Goal: Task Accomplishment & Management: Manage account settings

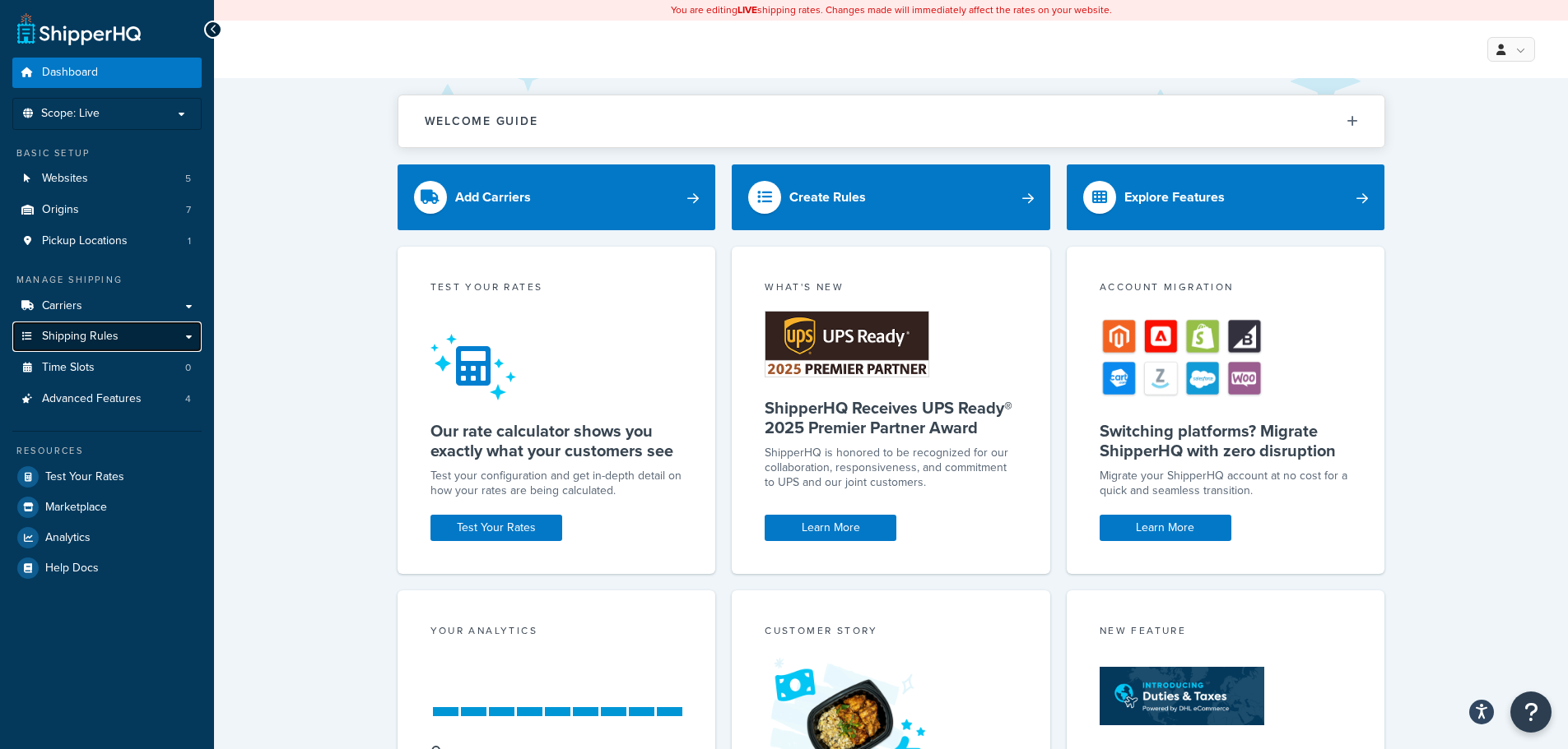
click at [116, 342] on span "Shipping Rules" at bounding box center [80, 336] width 76 height 14
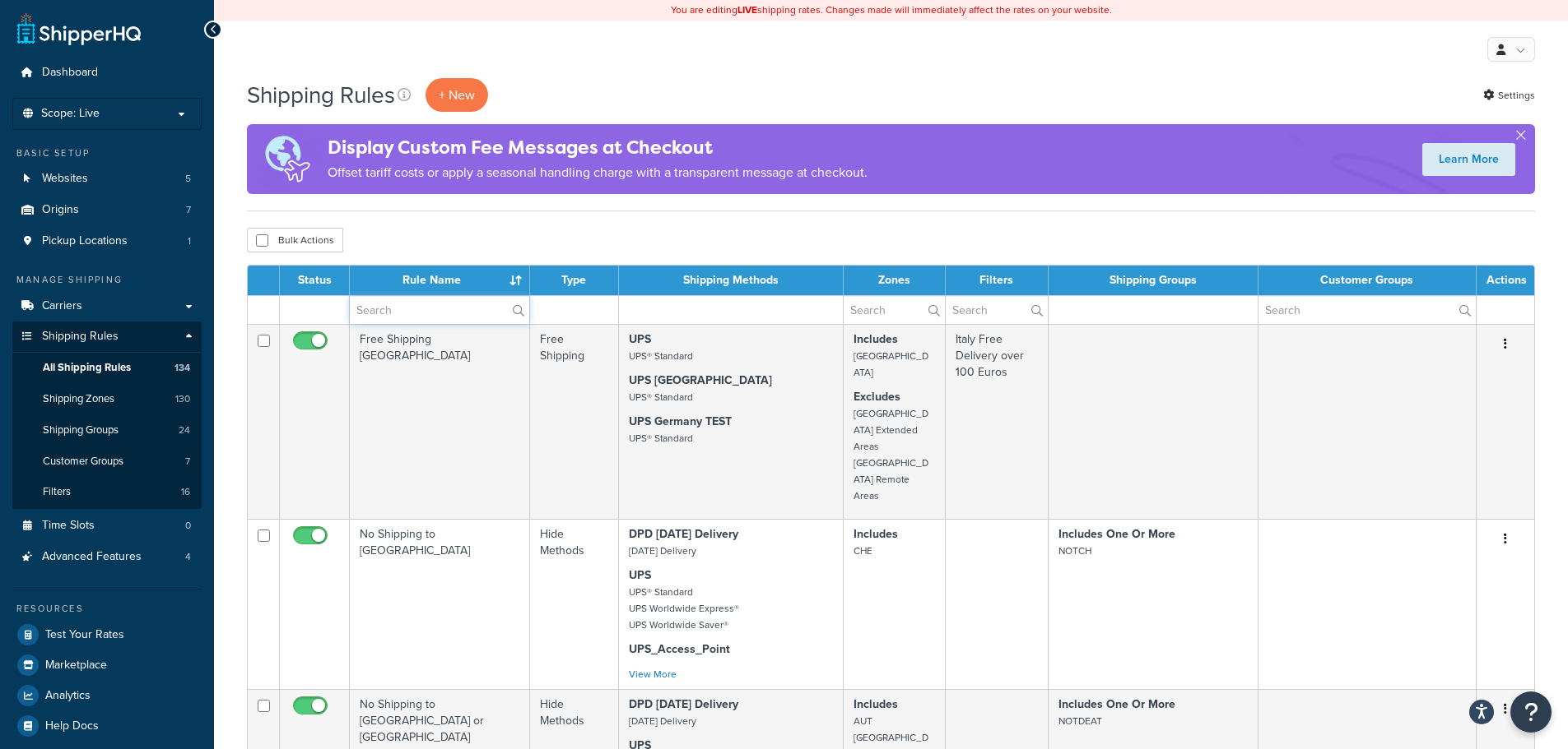
click at [397, 315] on input "text" at bounding box center [439, 310] width 179 height 28
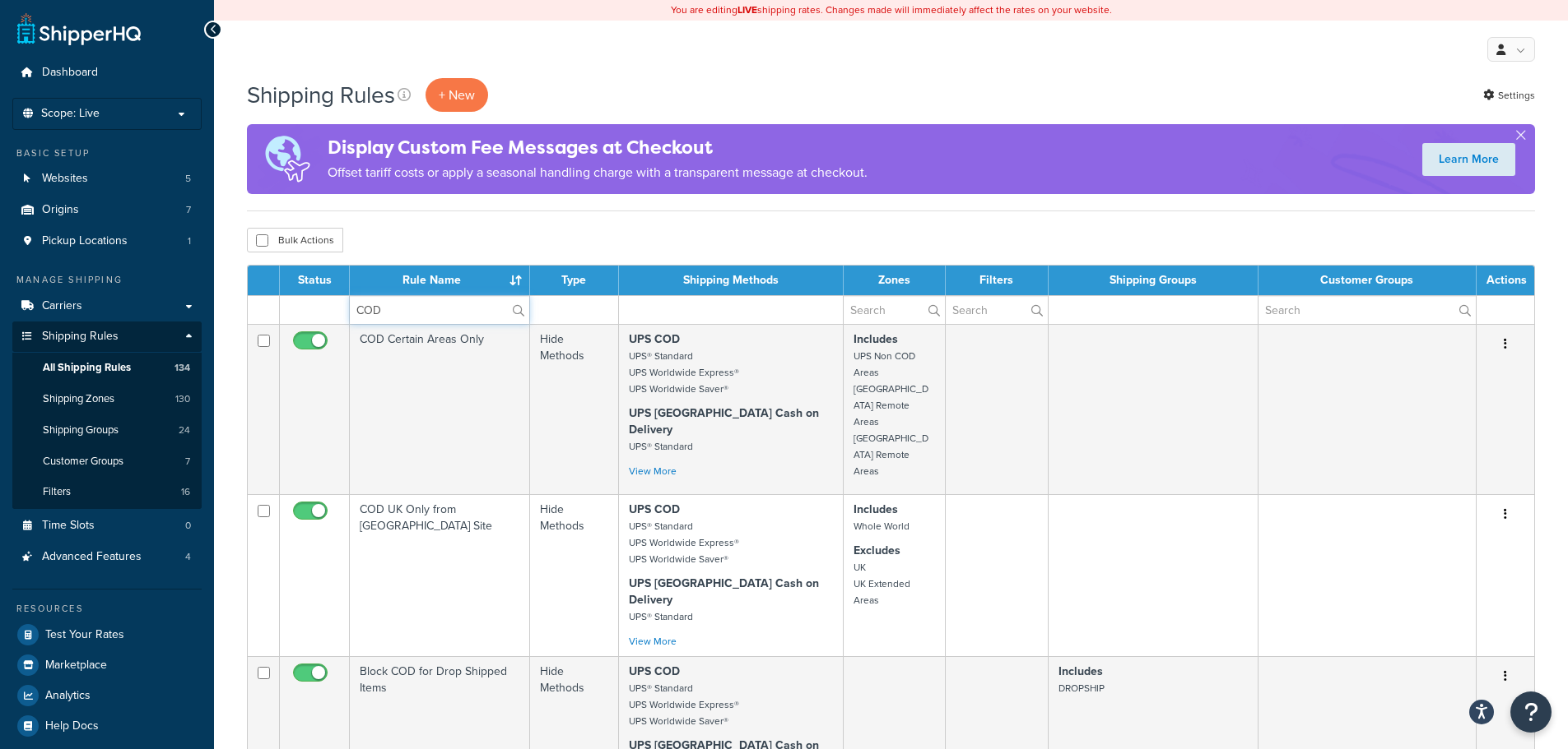
type input "COD"
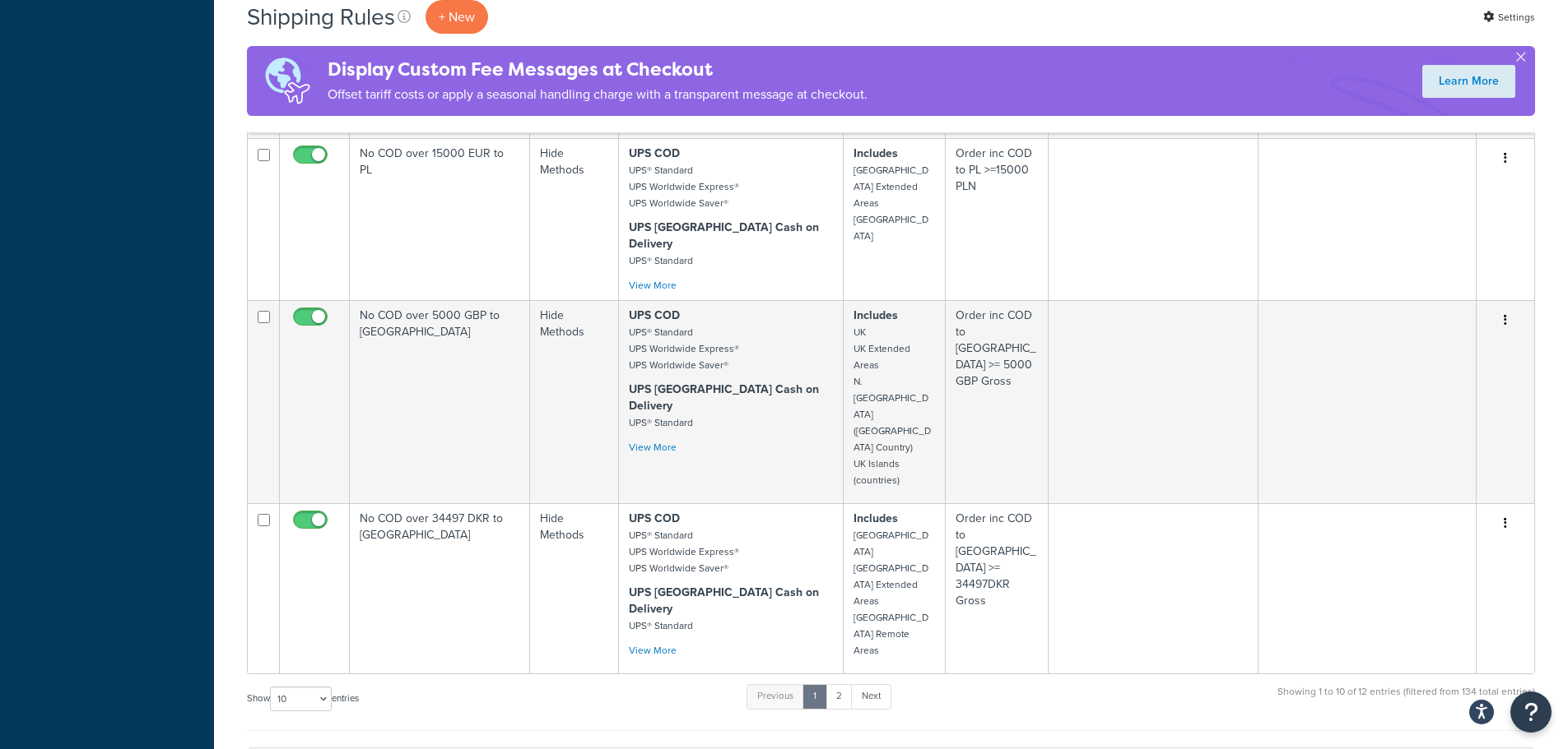
scroll to position [1481, 0]
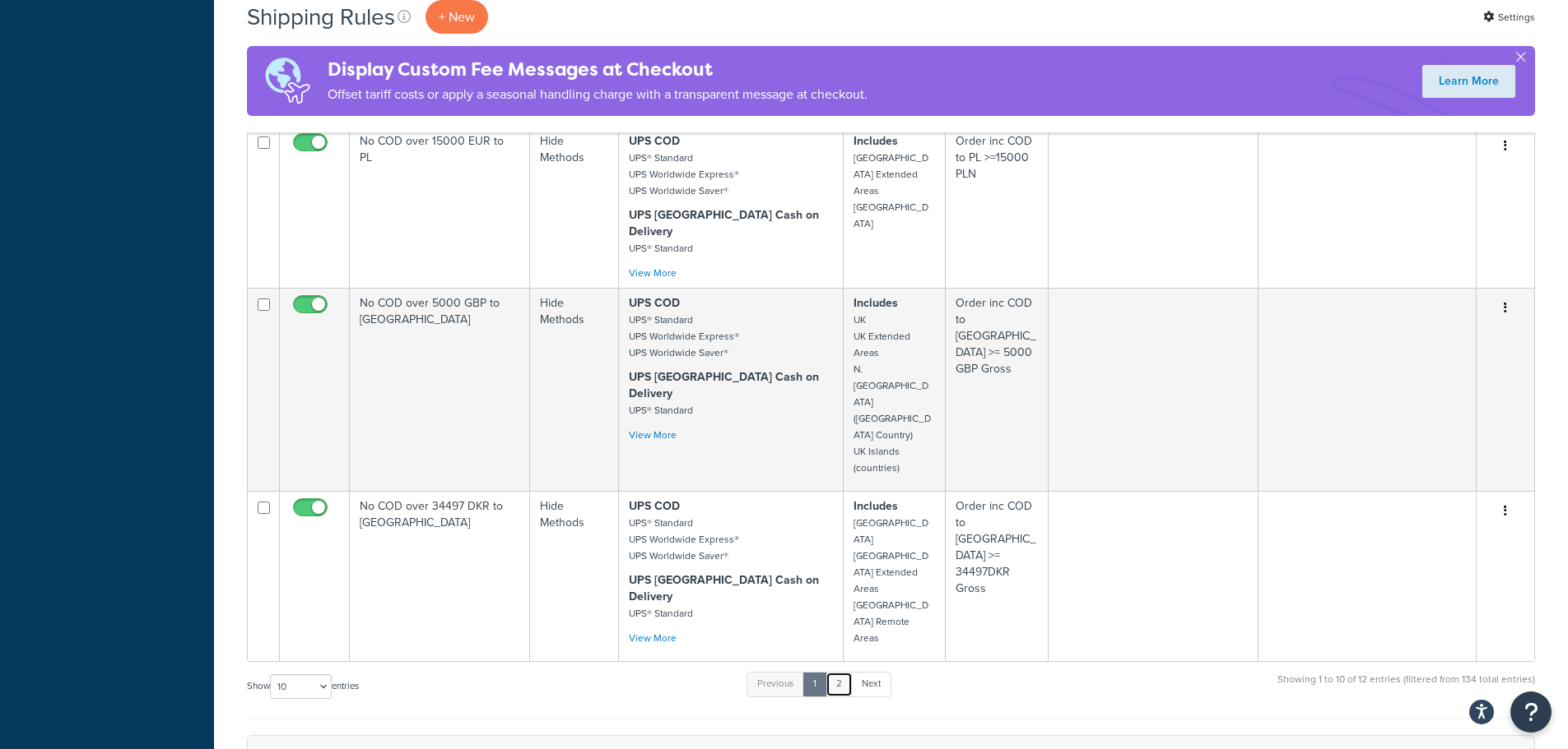
click at [851, 672] on link "2" at bounding box center [839, 684] width 27 height 25
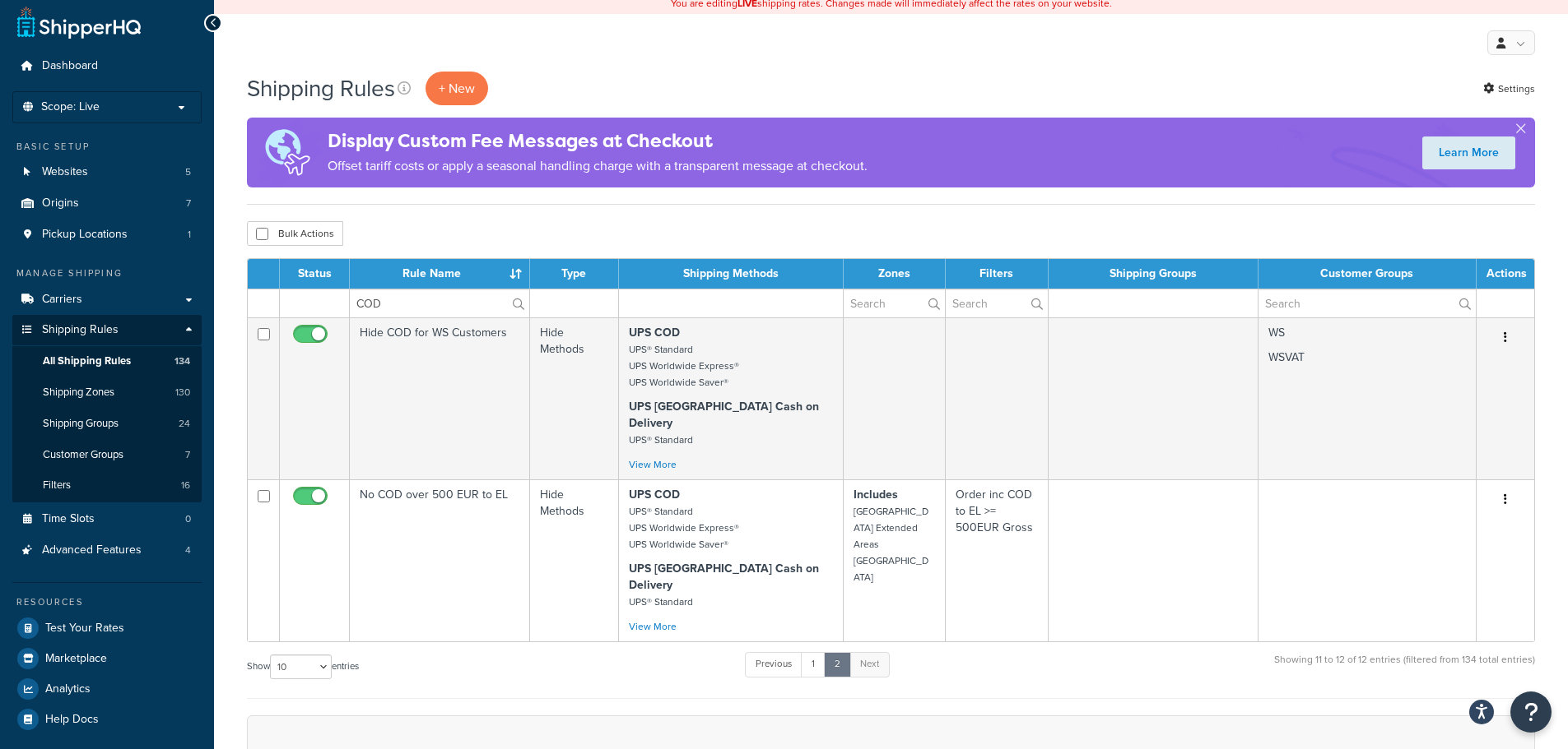
scroll to position [5, 0]
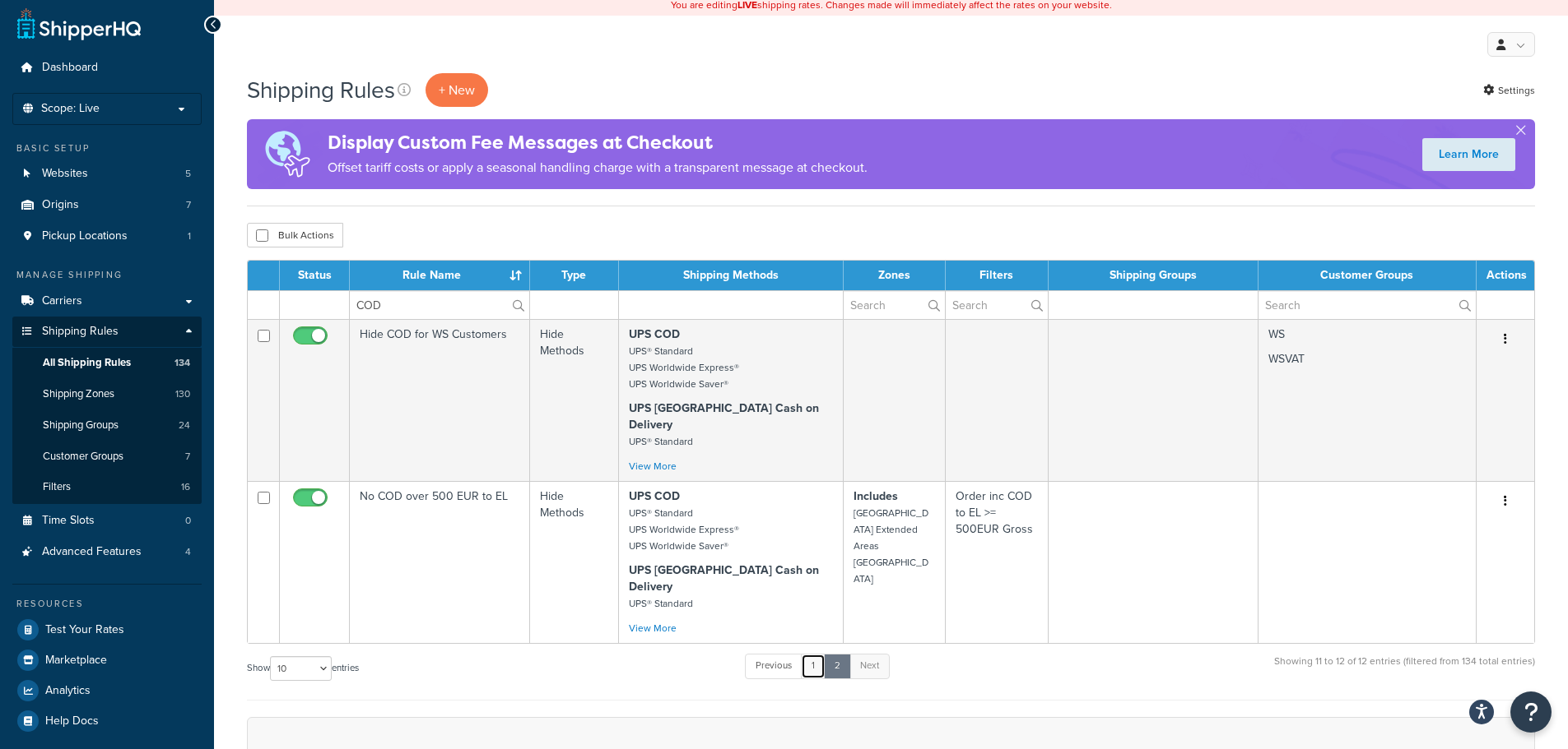
click at [824, 654] on link "1" at bounding box center [812, 665] width 25 height 25
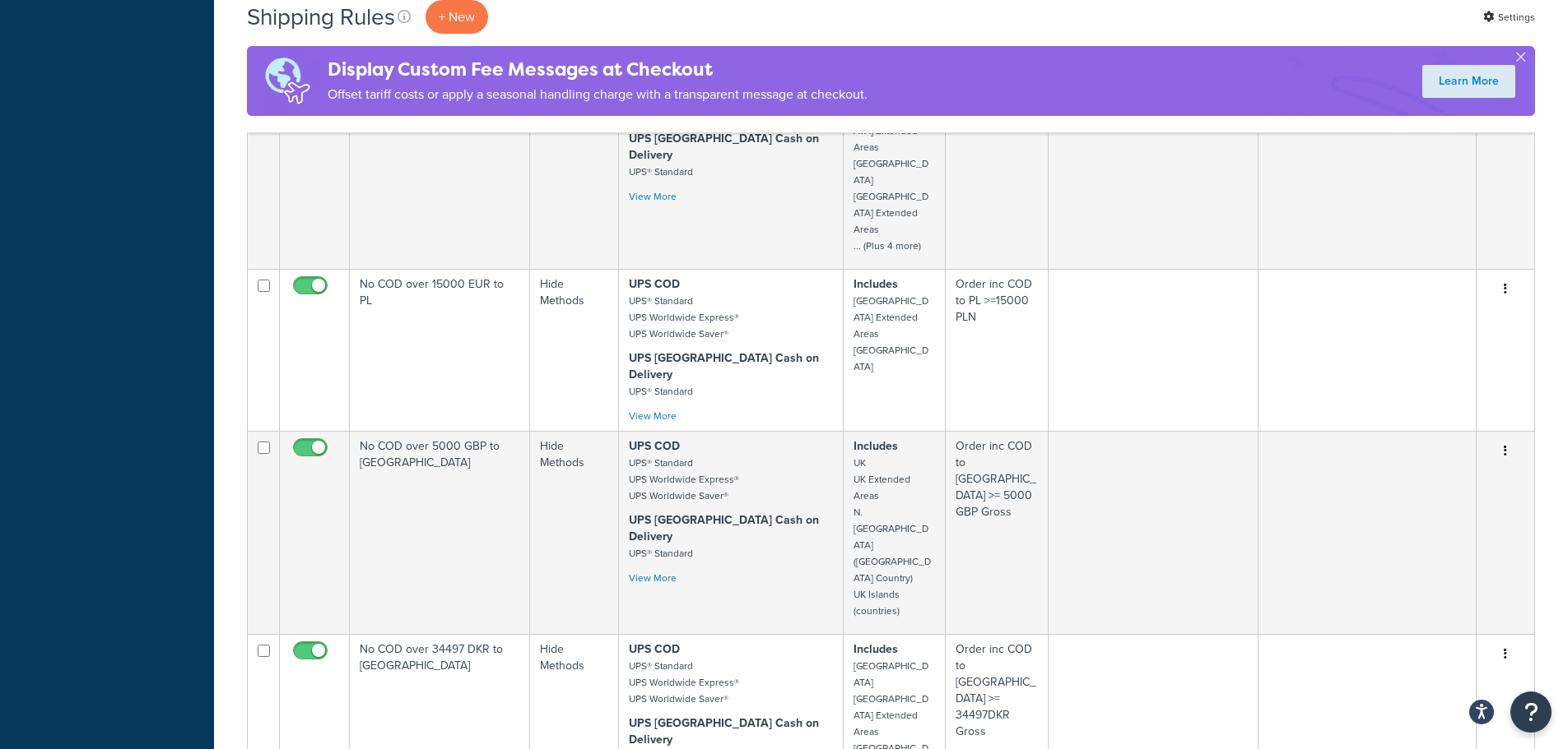
scroll to position [1398, 0]
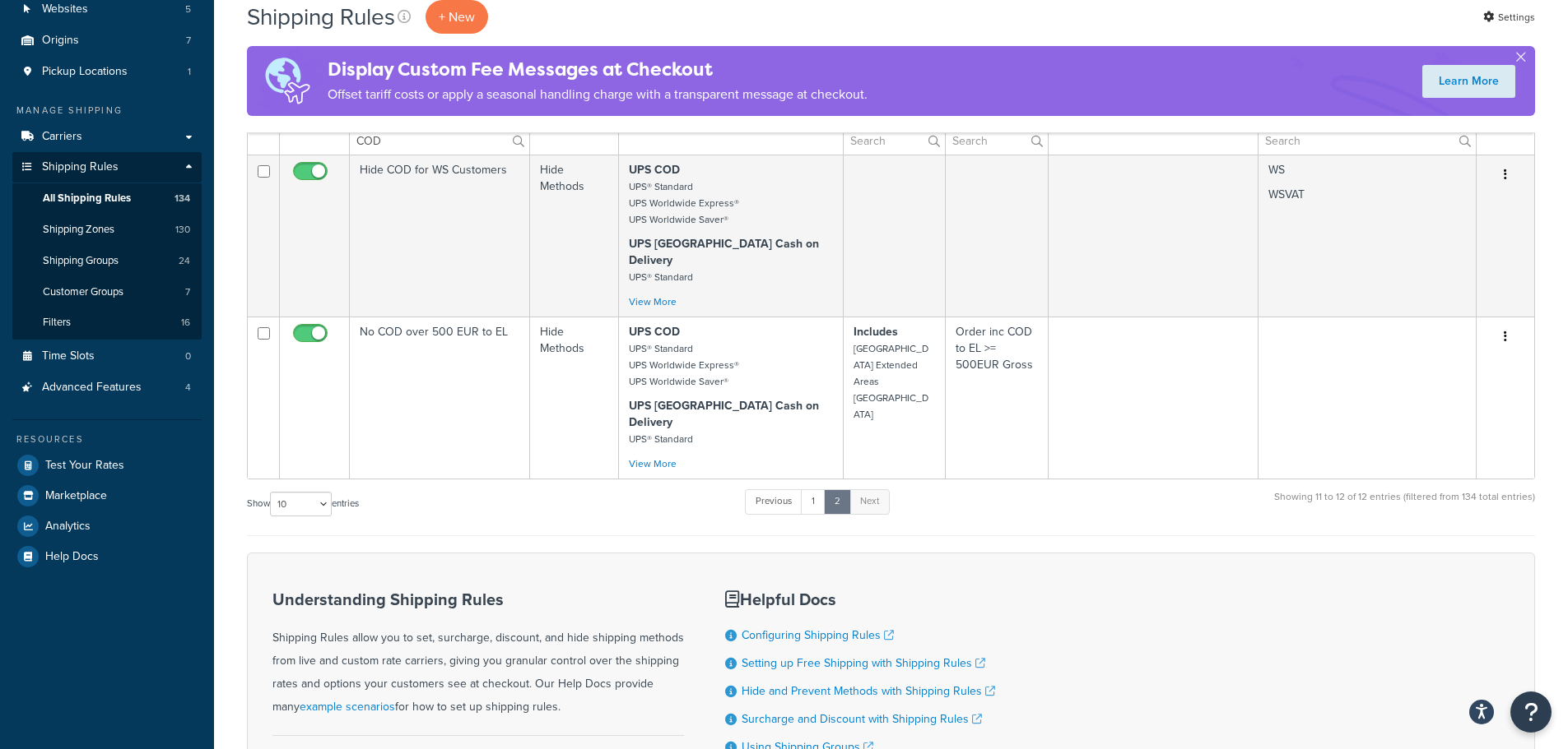
scroll to position [87, 0]
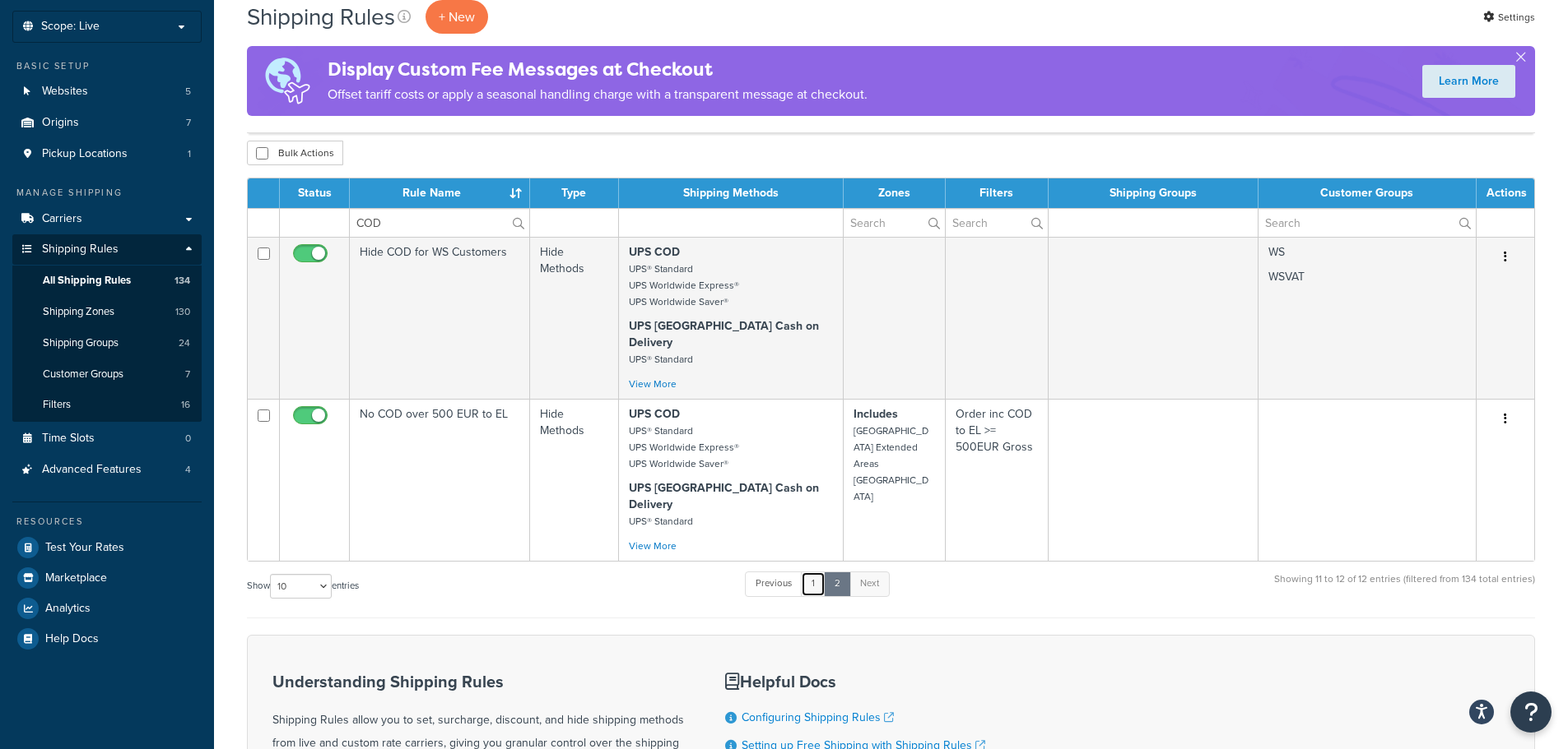
click at [810, 572] on link "1" at bounding box center [812, 584] width 25 height 25
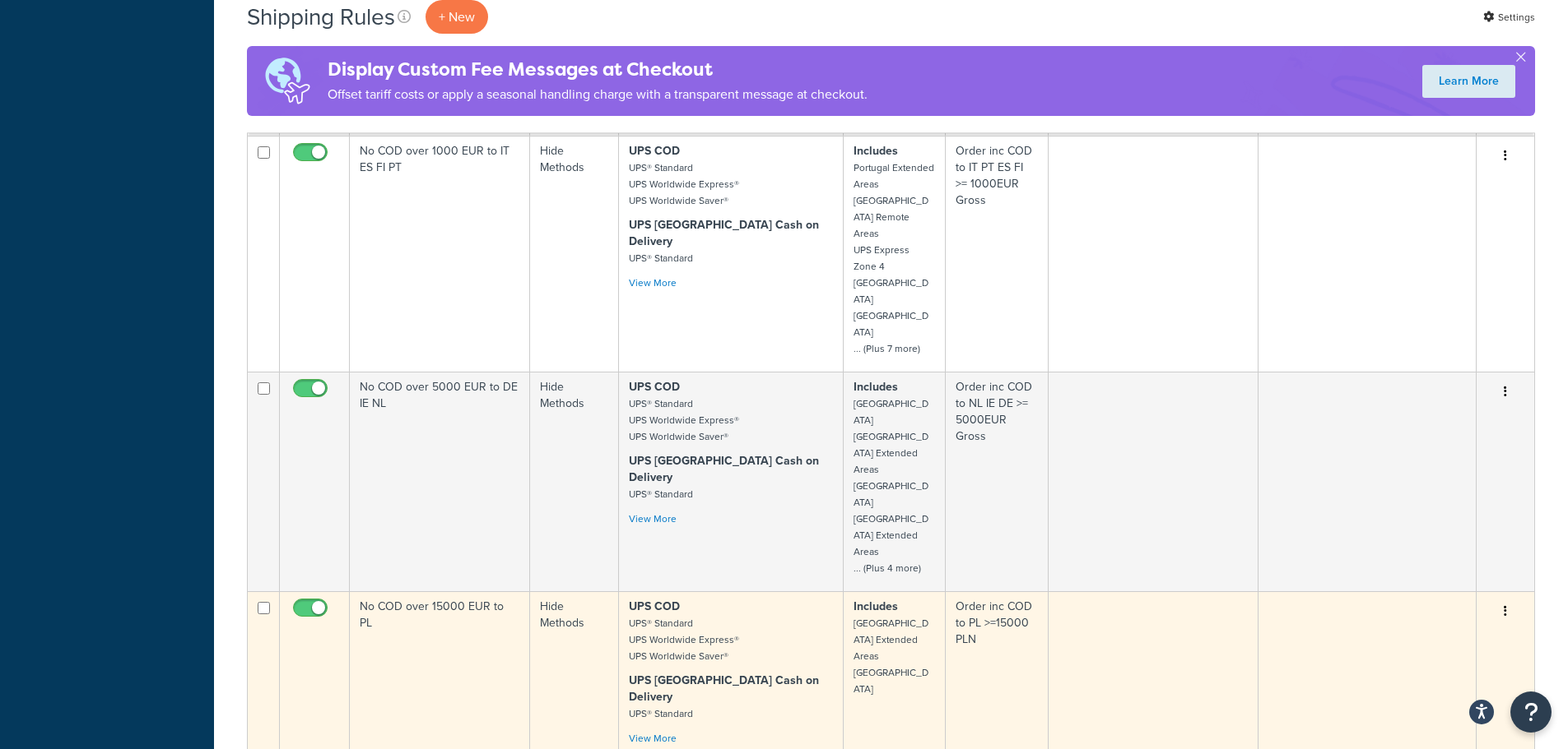
scroll to position [976, 0]
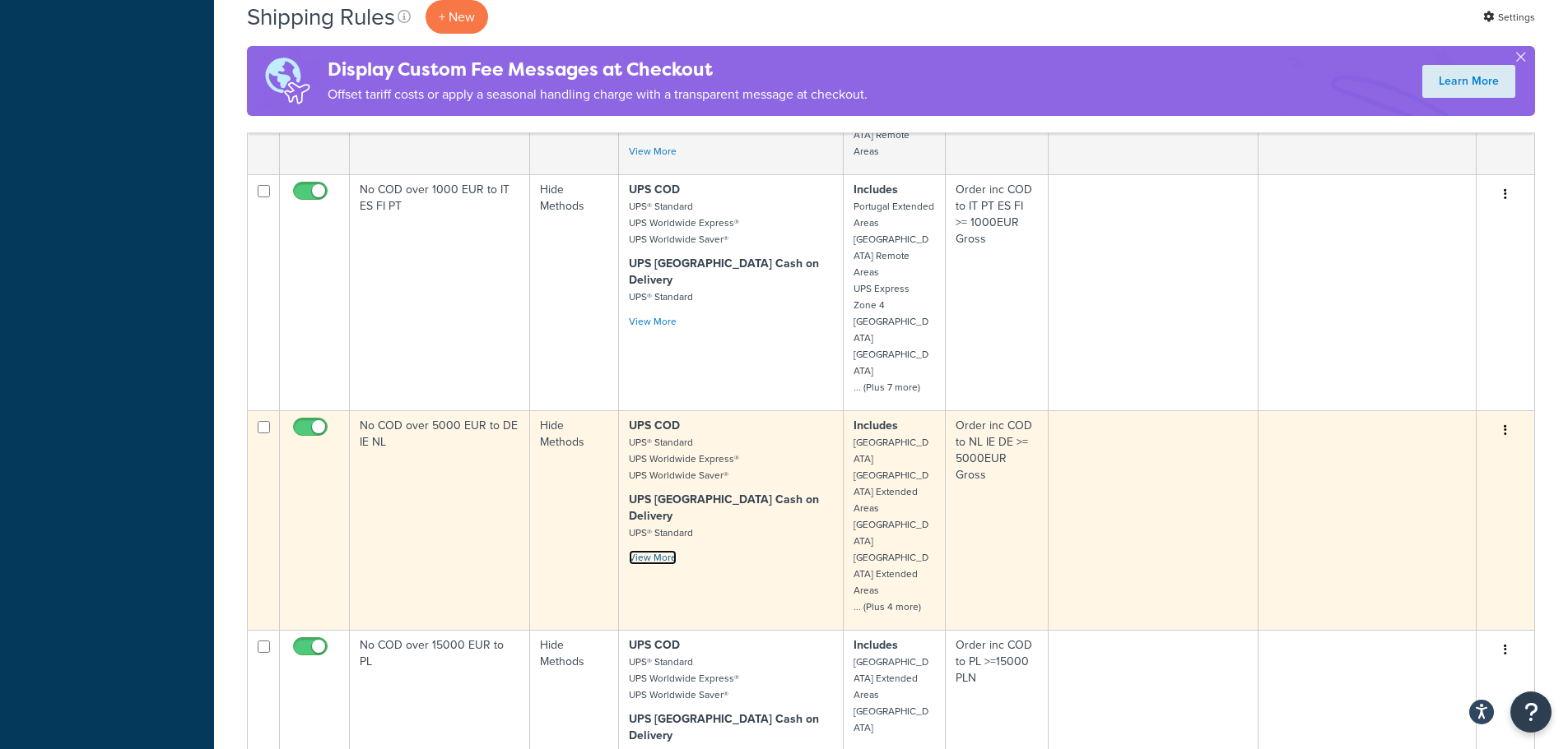
click at [653, 550] on link "View More" at bounding box center [652, 557] width 47 height 15
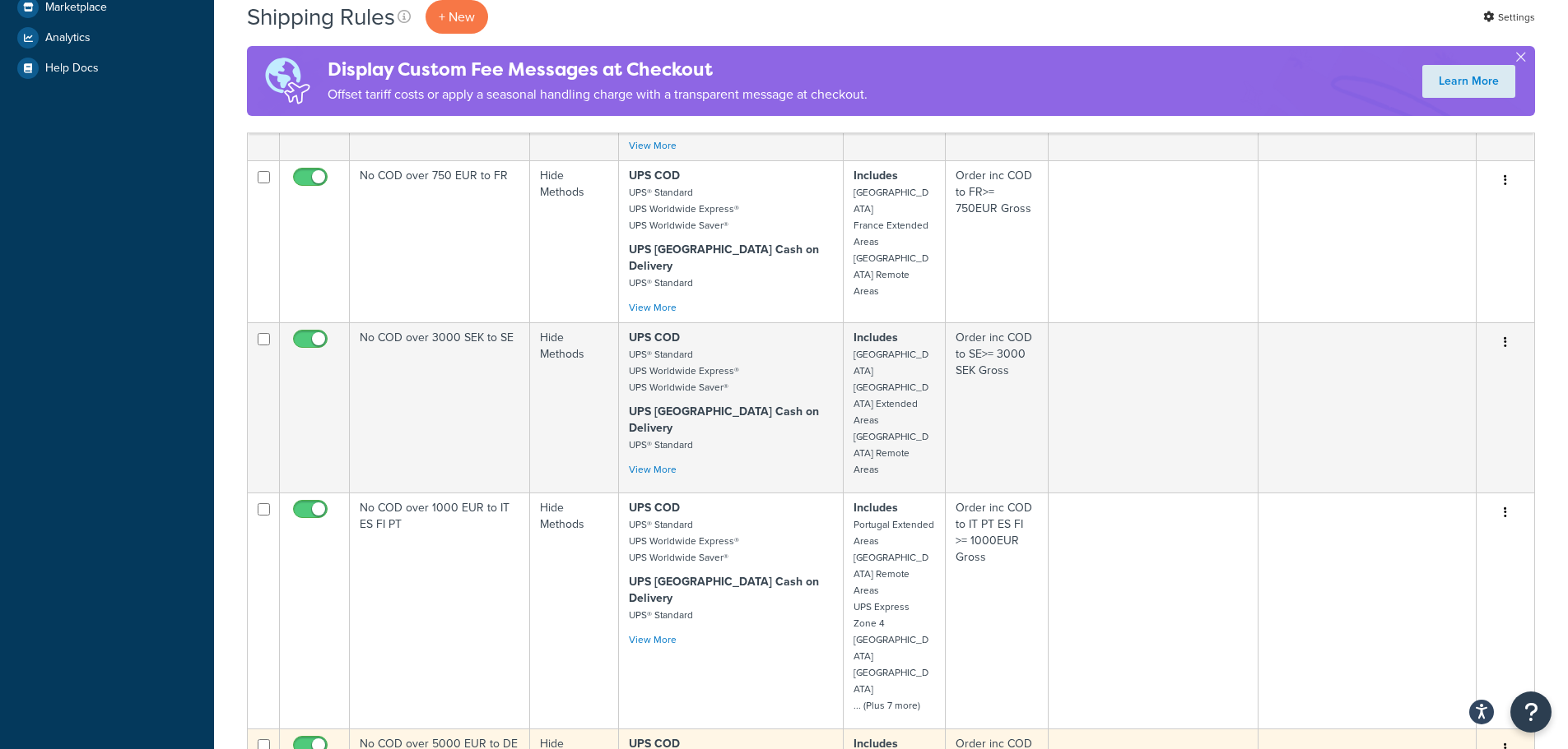
scroll to position [1233, 0]
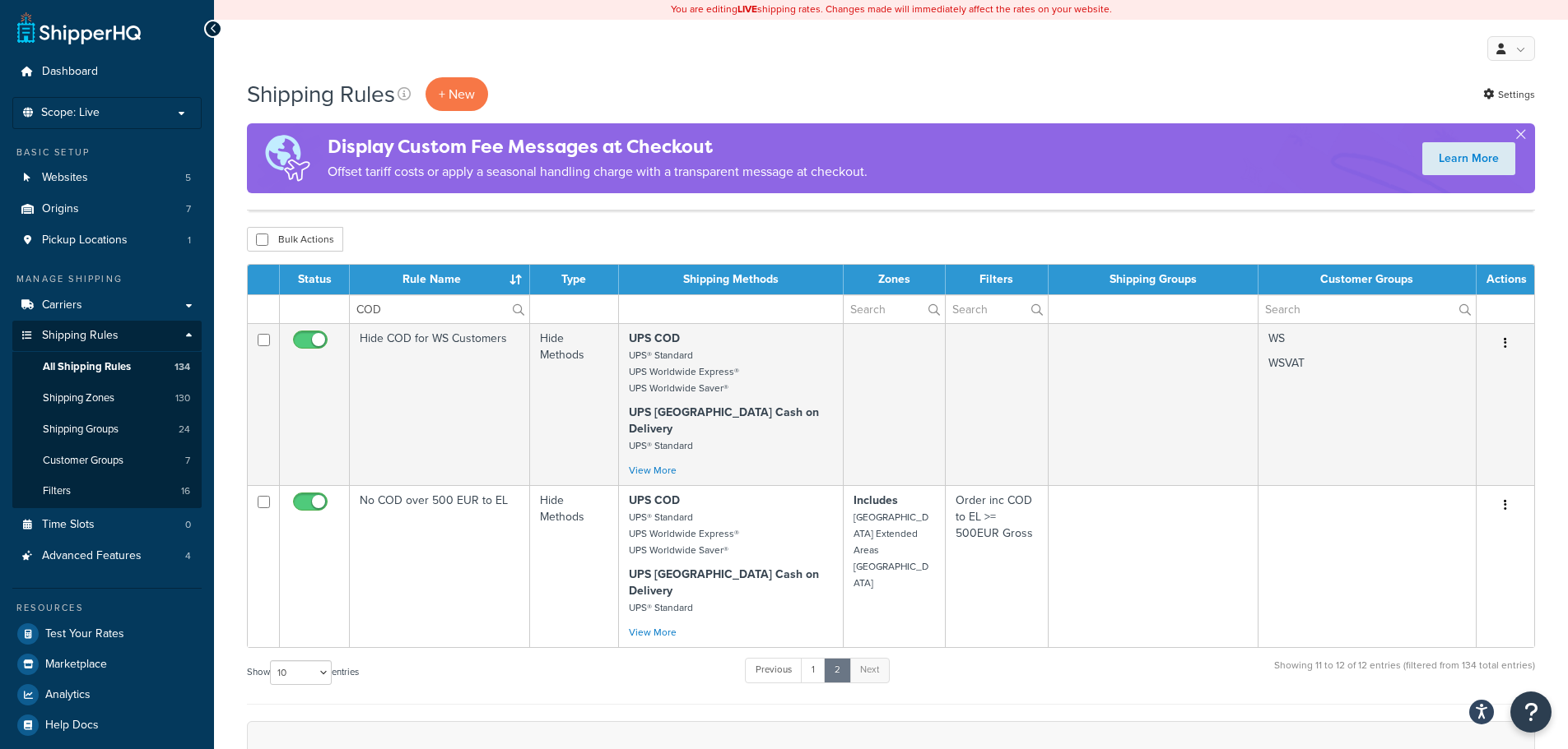
scroll to position [0, 0]
click at [819, 659] on link "1" at bounding box center [812, 671] width 25 height 25
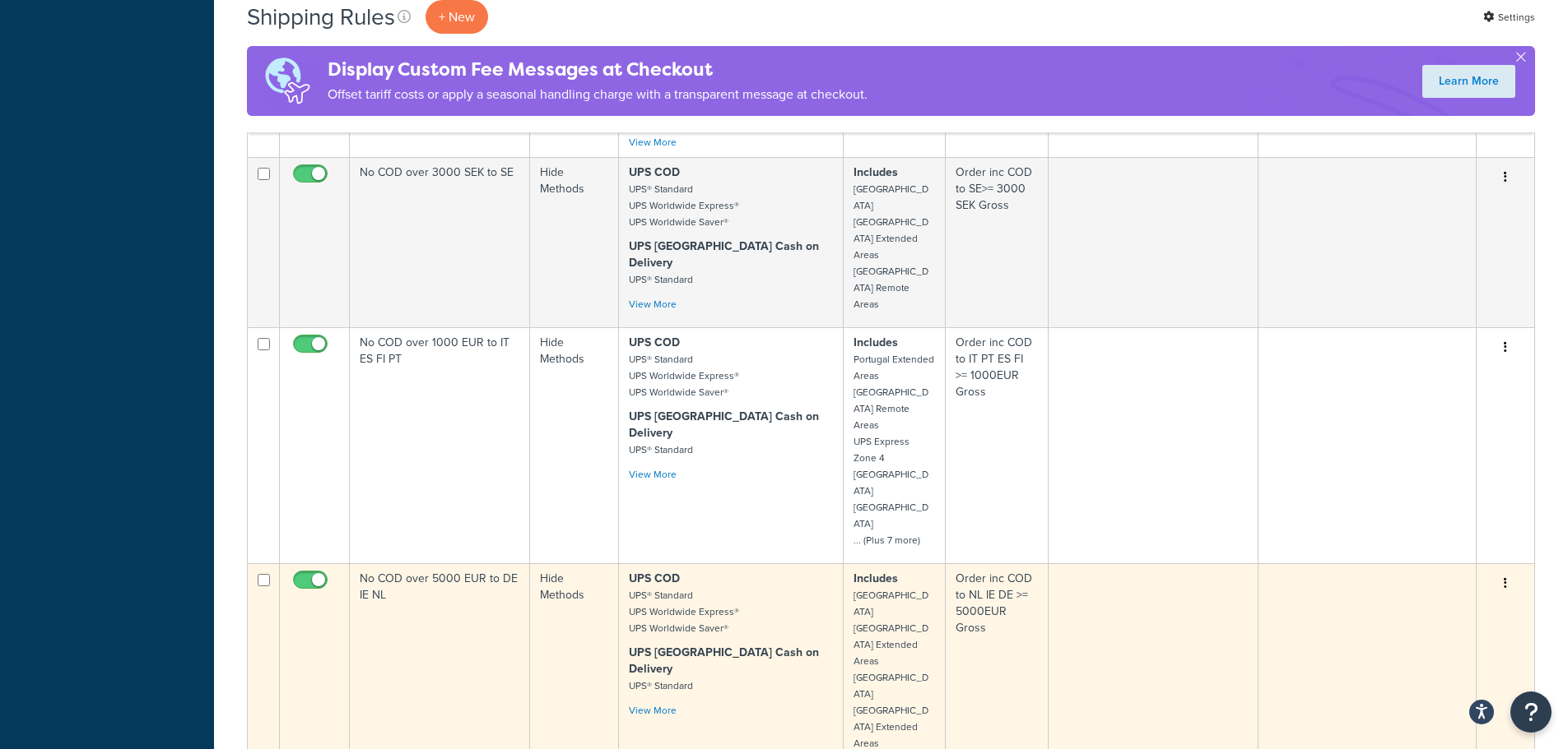
scroll to position [812, 0]
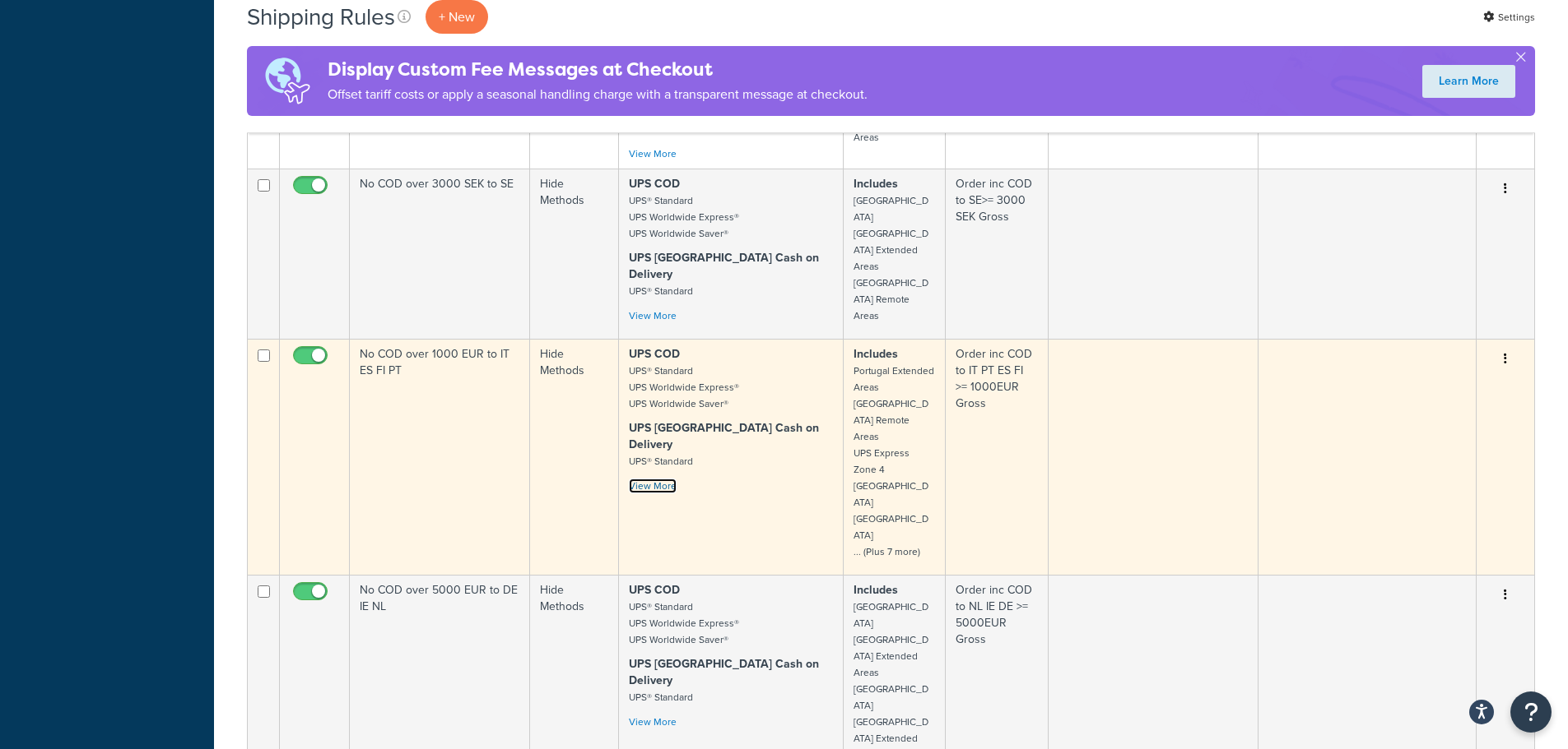
click at [649, 479] on link "View More" at bounding box center [652, 486] width 47 height 15
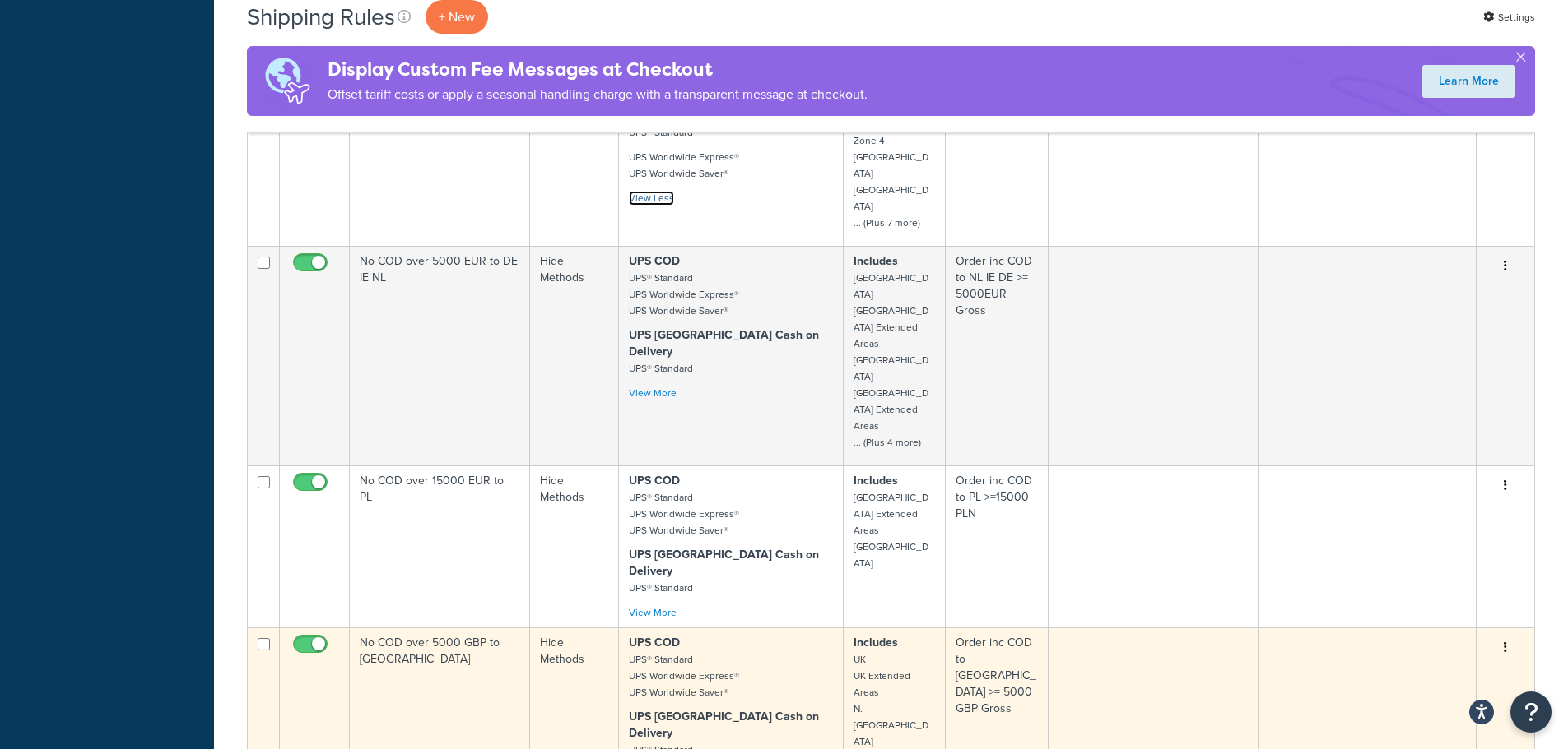
scroll to position [976, 0]
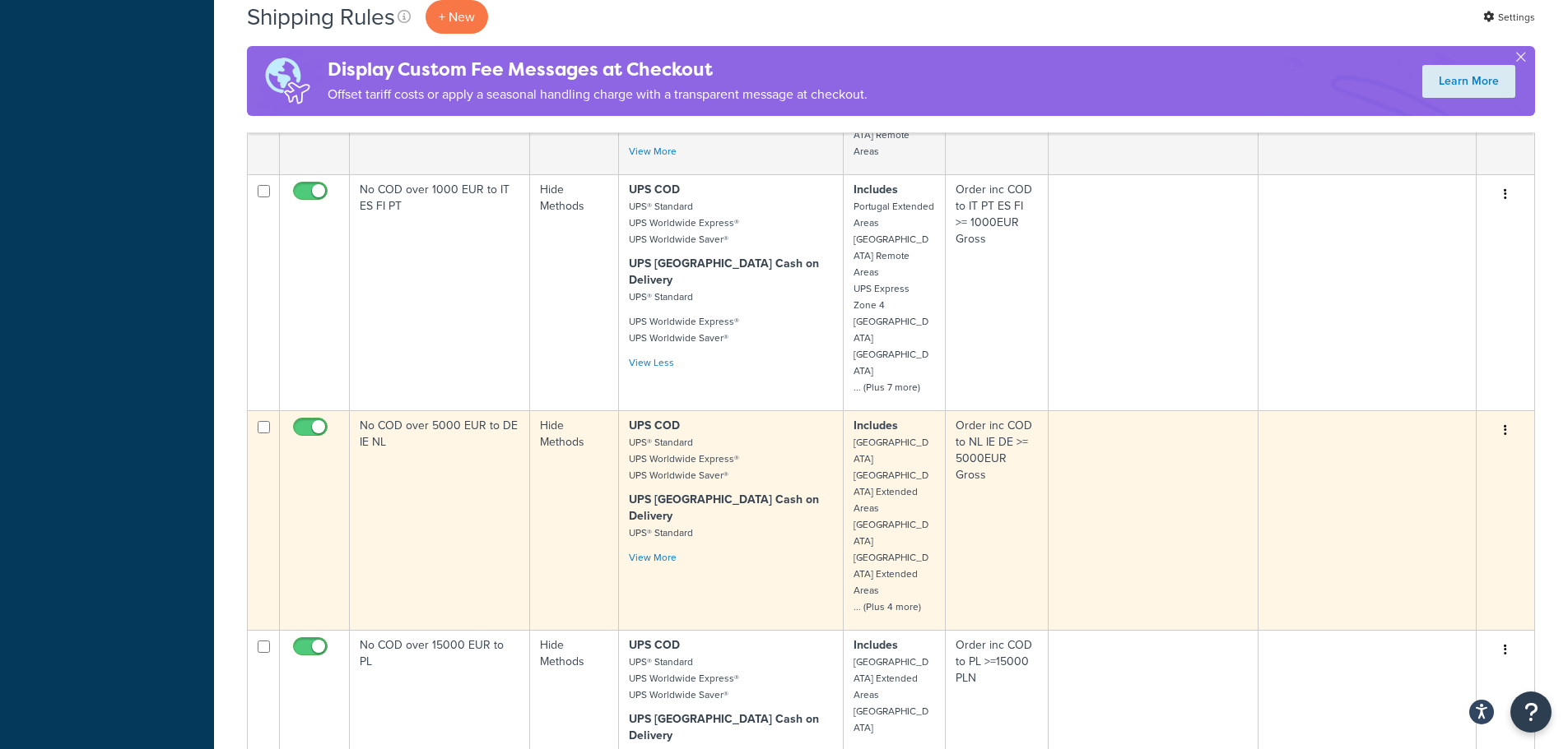
click at [895, 435] on small "Germany Germany Extended Areas Denmark Denmark Extended Areas ... (Plus 4 more)" at bounding box center [890, 524] width 75 height 179
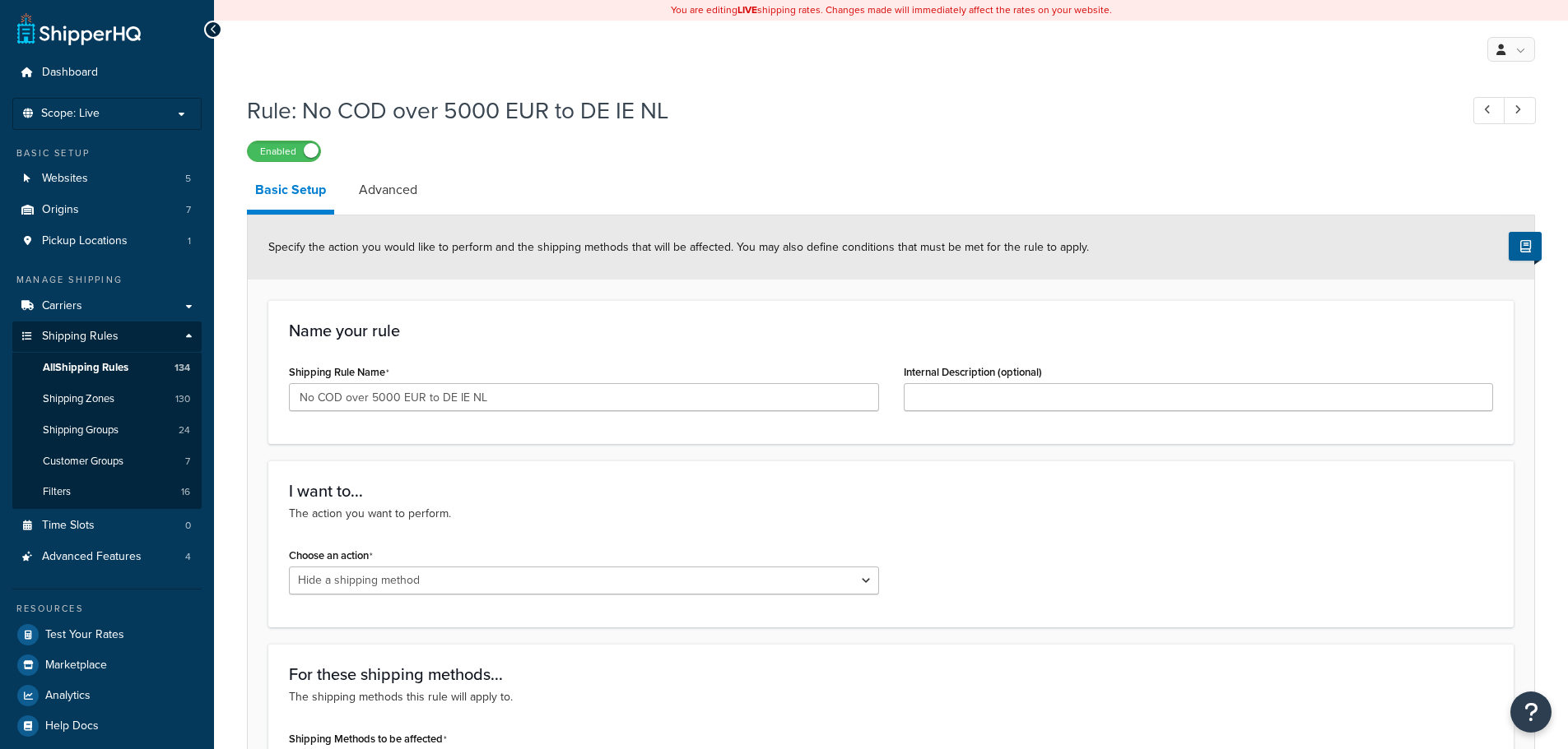
select select "HIDE"
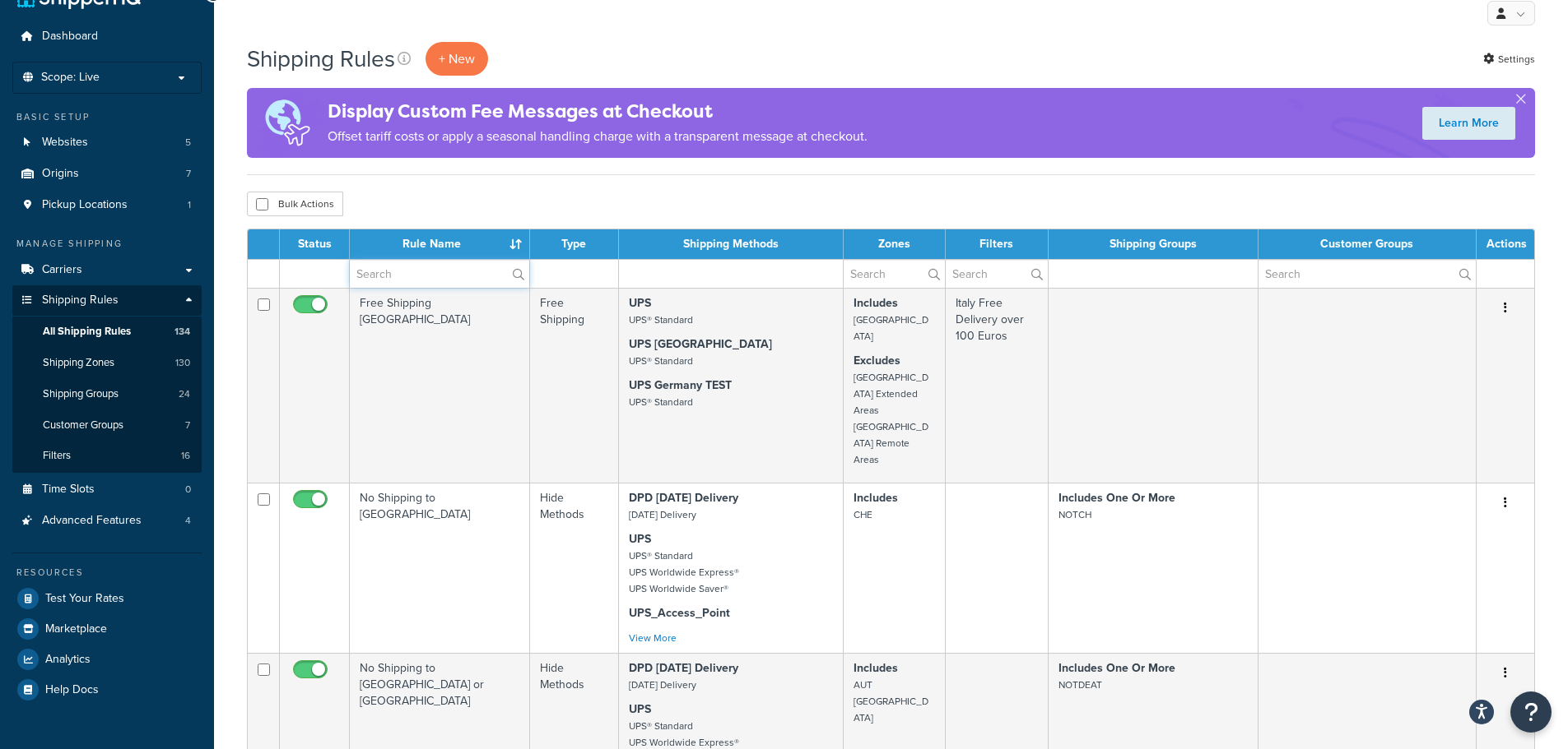
click at [380, 265] on input "text" at bounding box center [439, 274] width 179 height 28
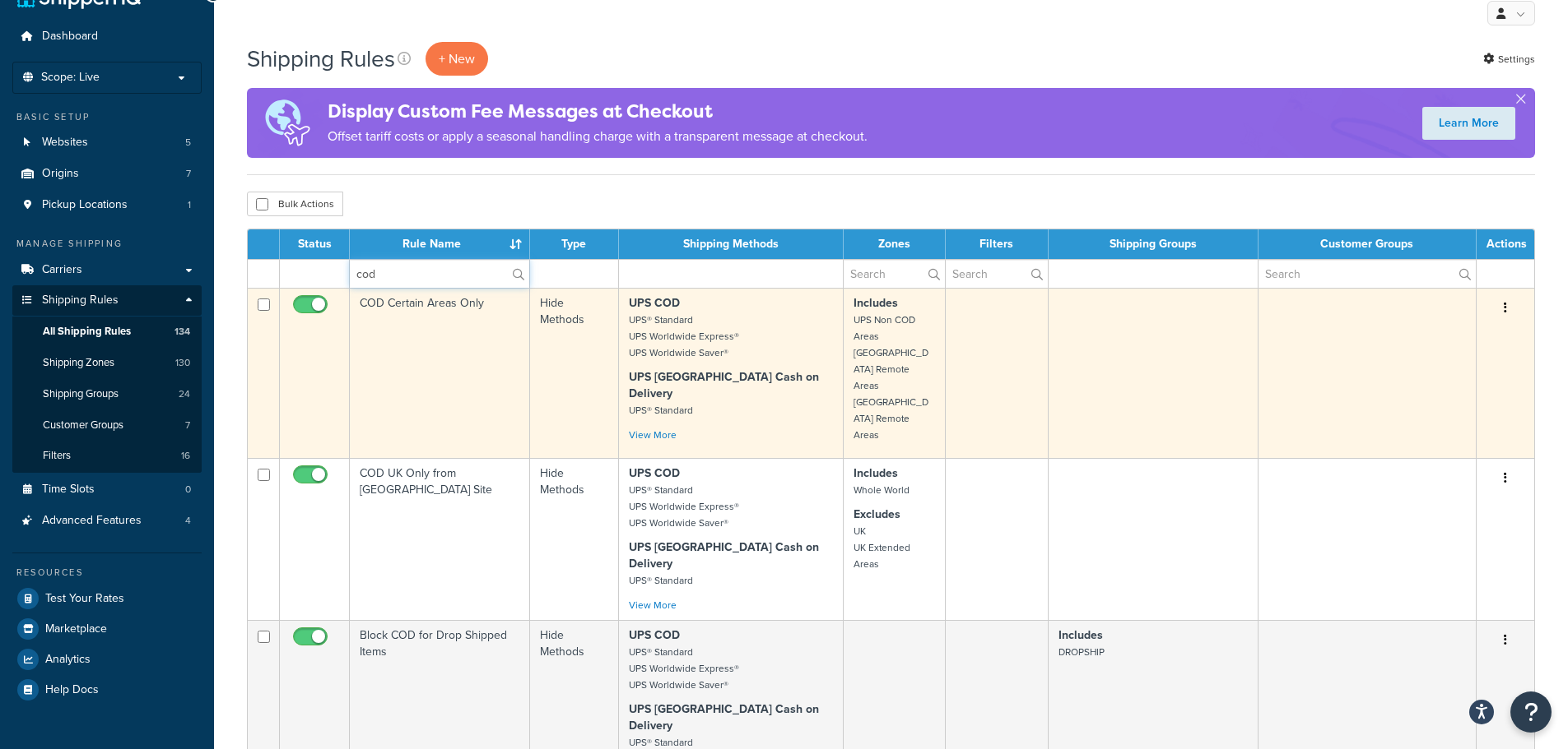
type input "COD"
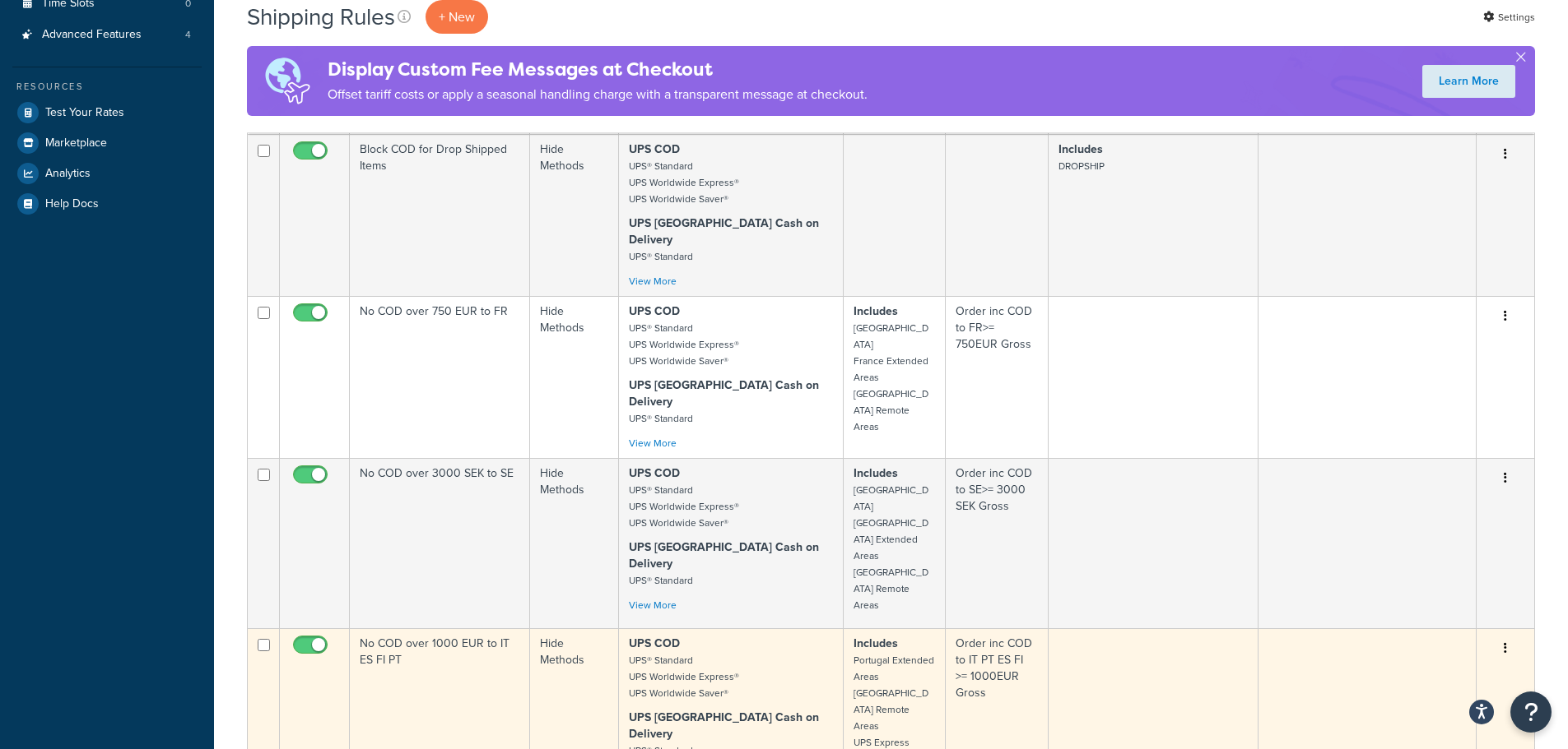
scroll to position [694, 0]
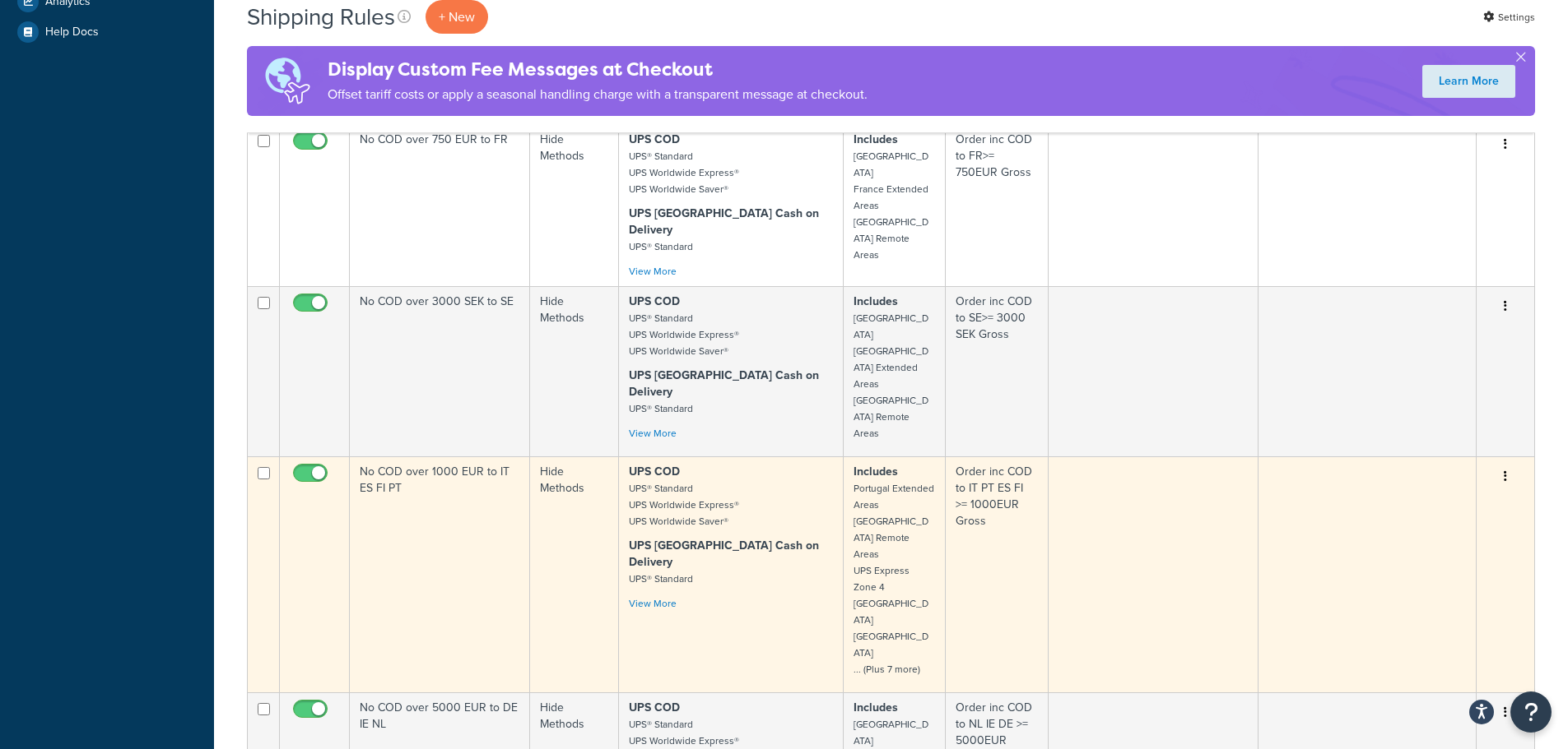
click at [1504, 471] on icon "button" at bounding box center [1505, 476] width 4 height 12
click at [1420, 491] on link "Edit" at bounding box center [1451, 507] width 130 height 34
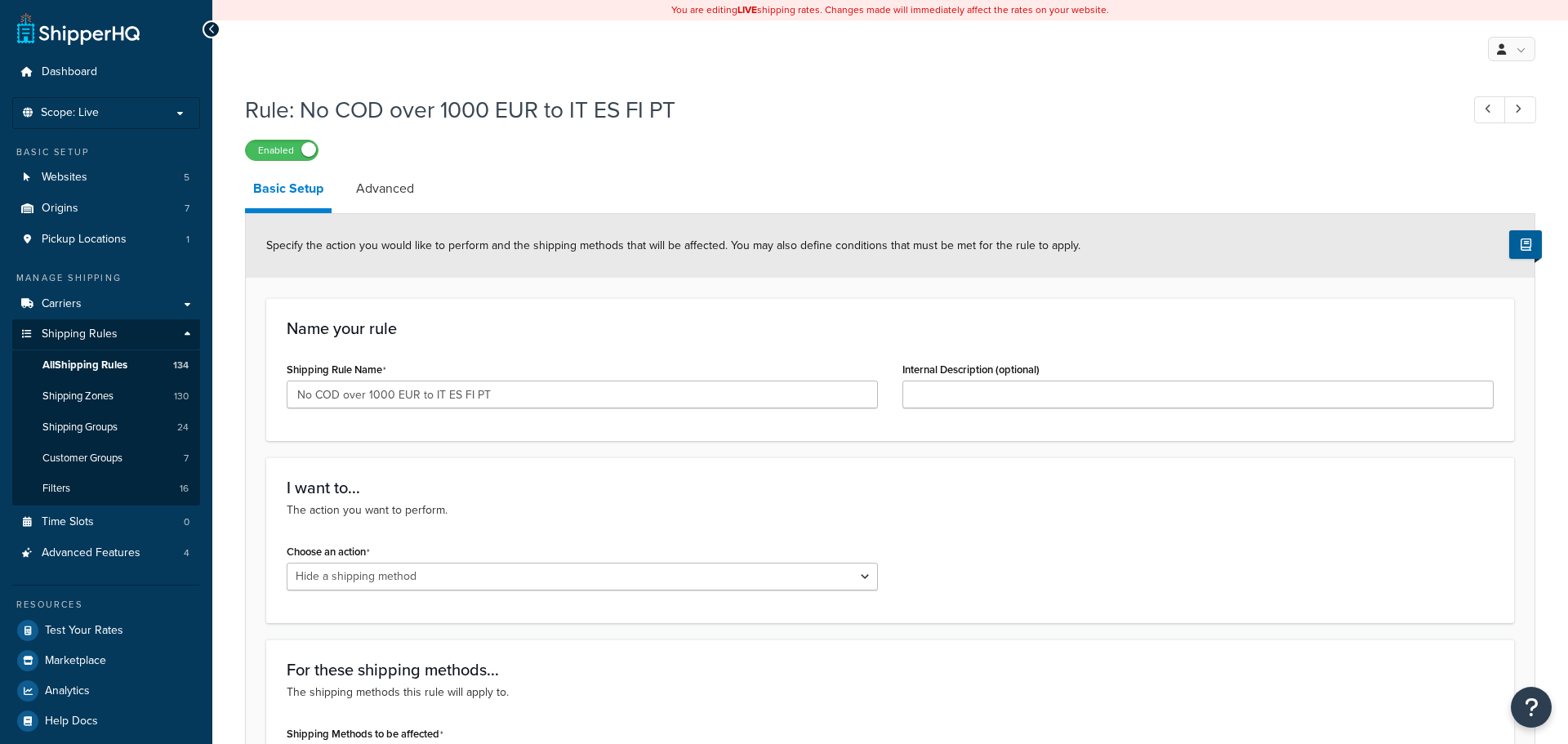
select select "HIDE"
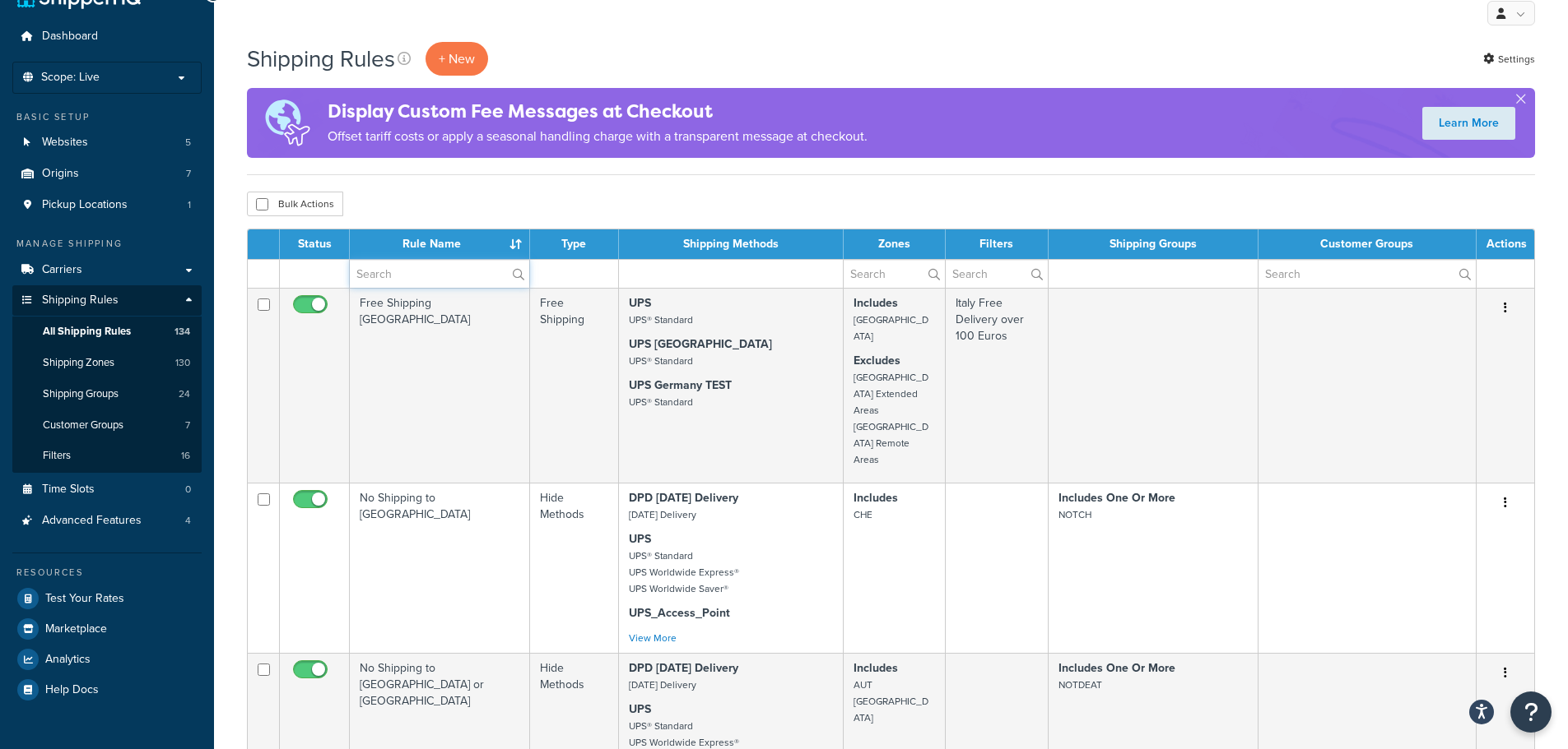
click at [412, 276] on input "text" at bounding box center [439, 274] width 179 height 28
type input "COD"
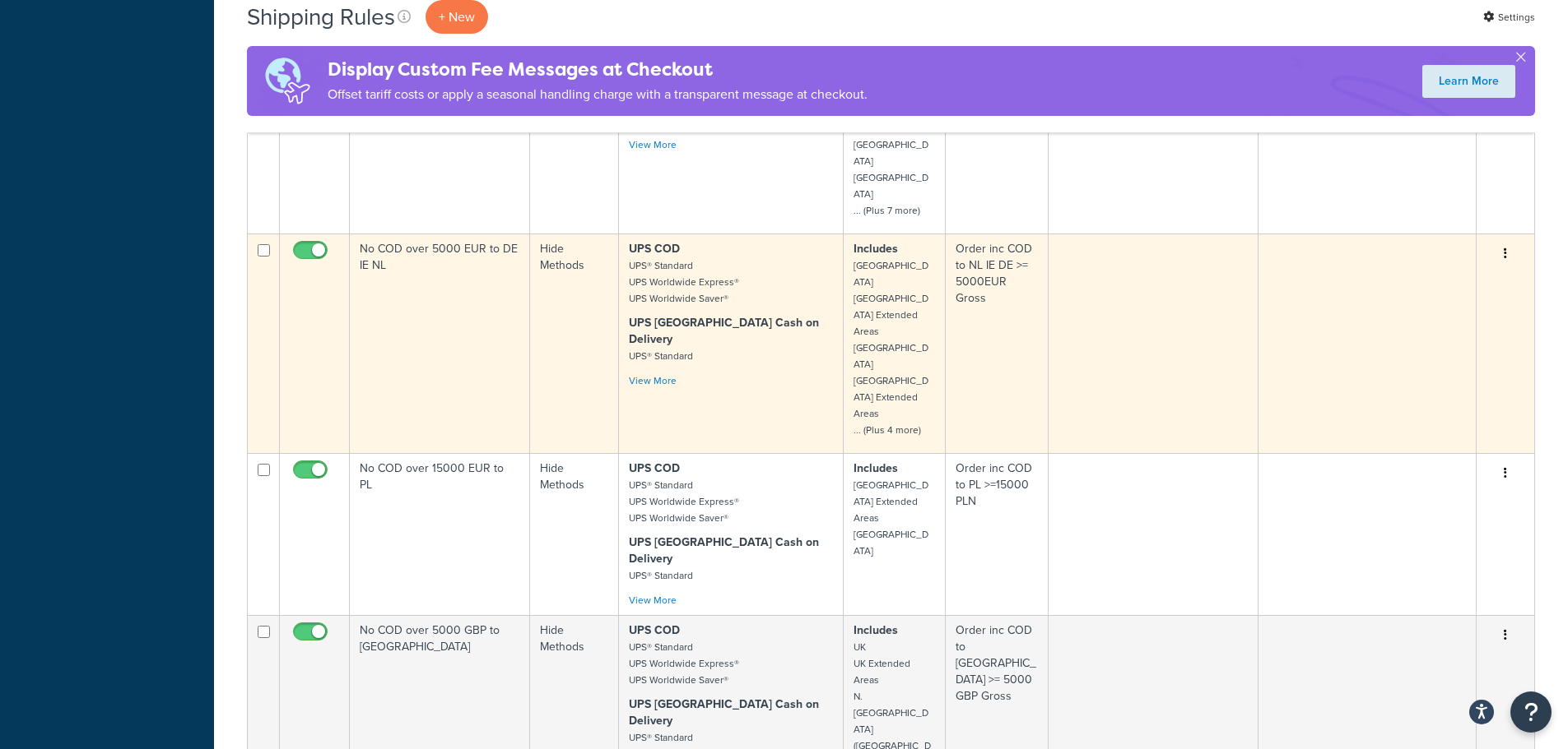
scroll to position [1187, 0]
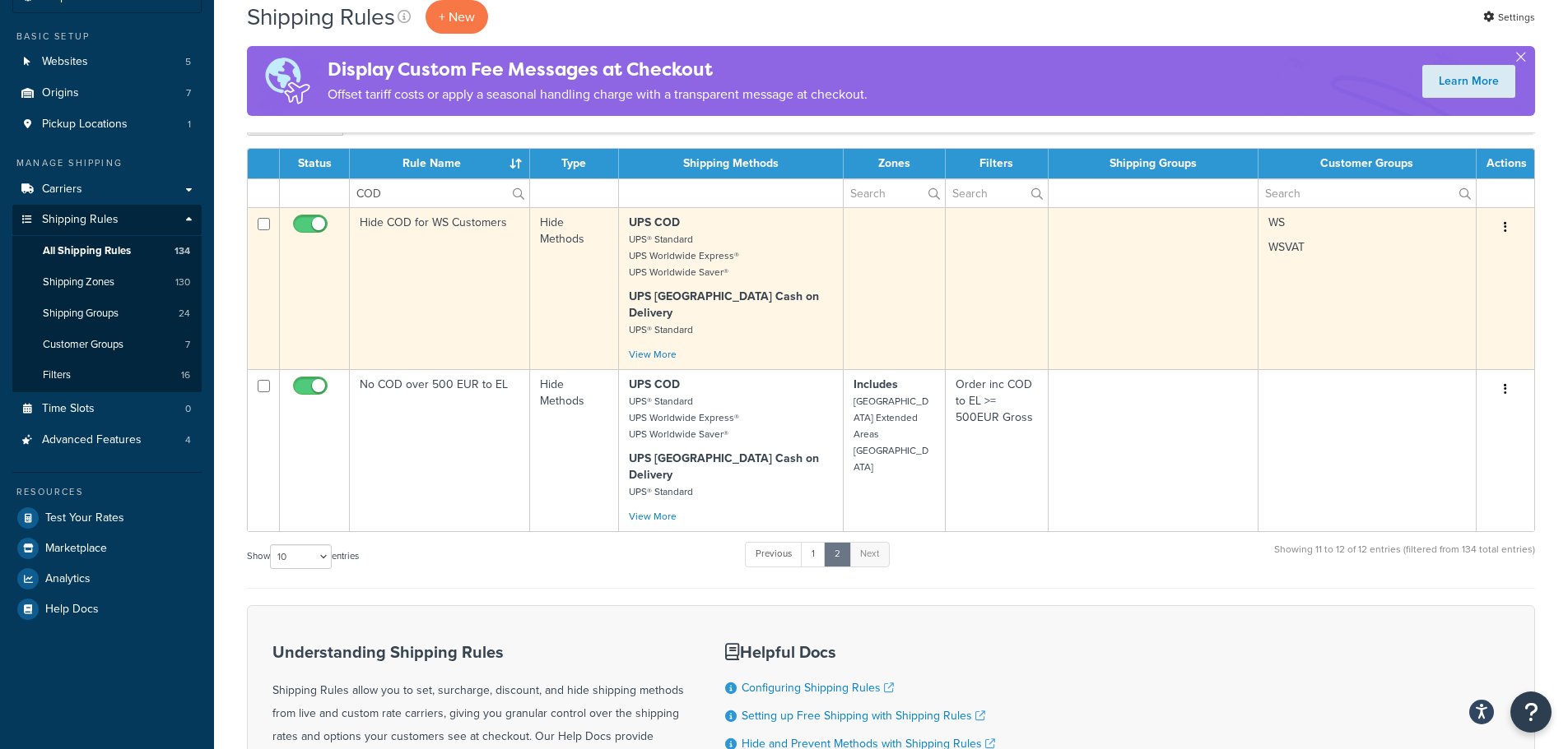
scroll to position [87, 0]
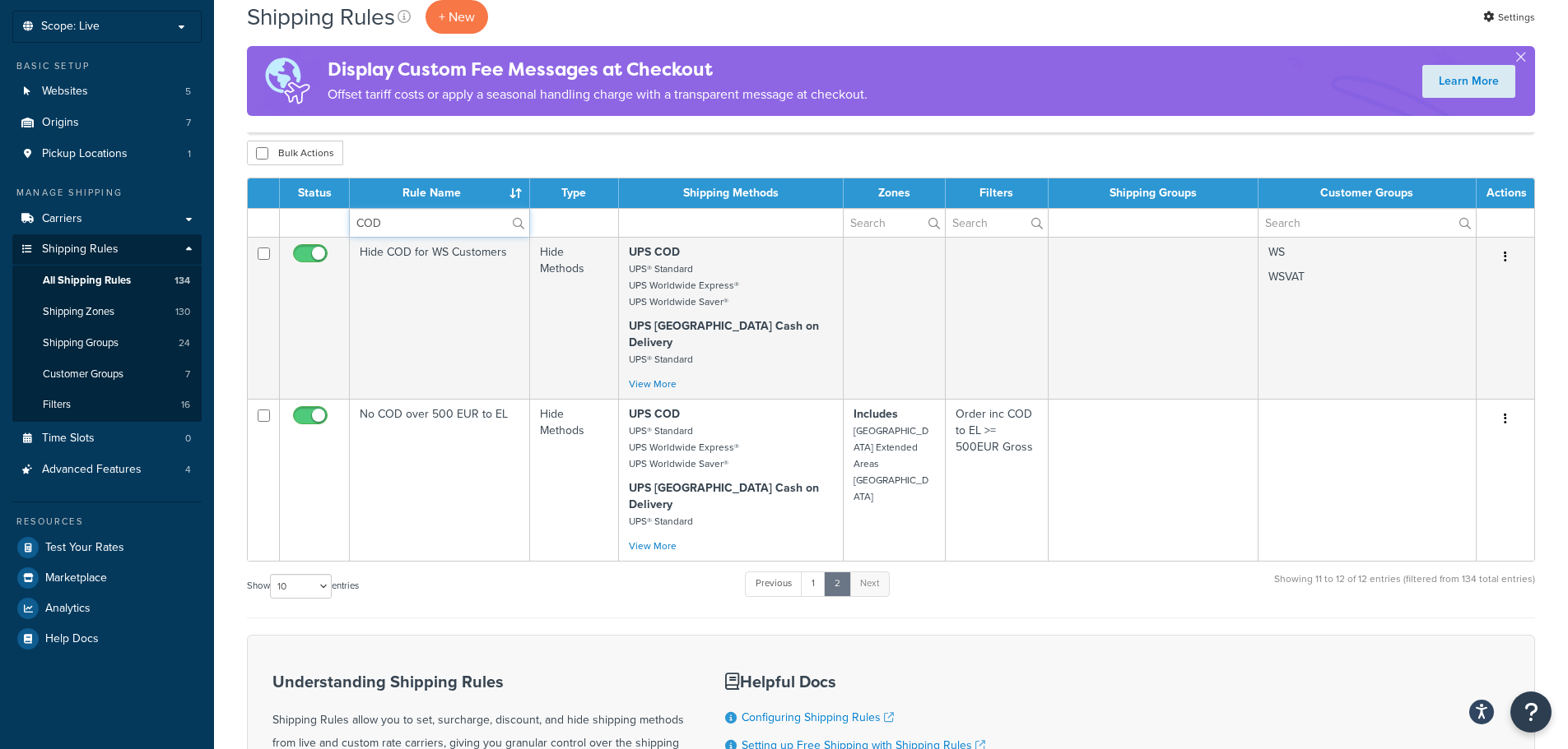
click at [437, 225] on input "COD" at bounding box center [439, 223] width 179 height 28
click at [818, 572] on link "1" at bounding box center [812, 584] width 25 height 25
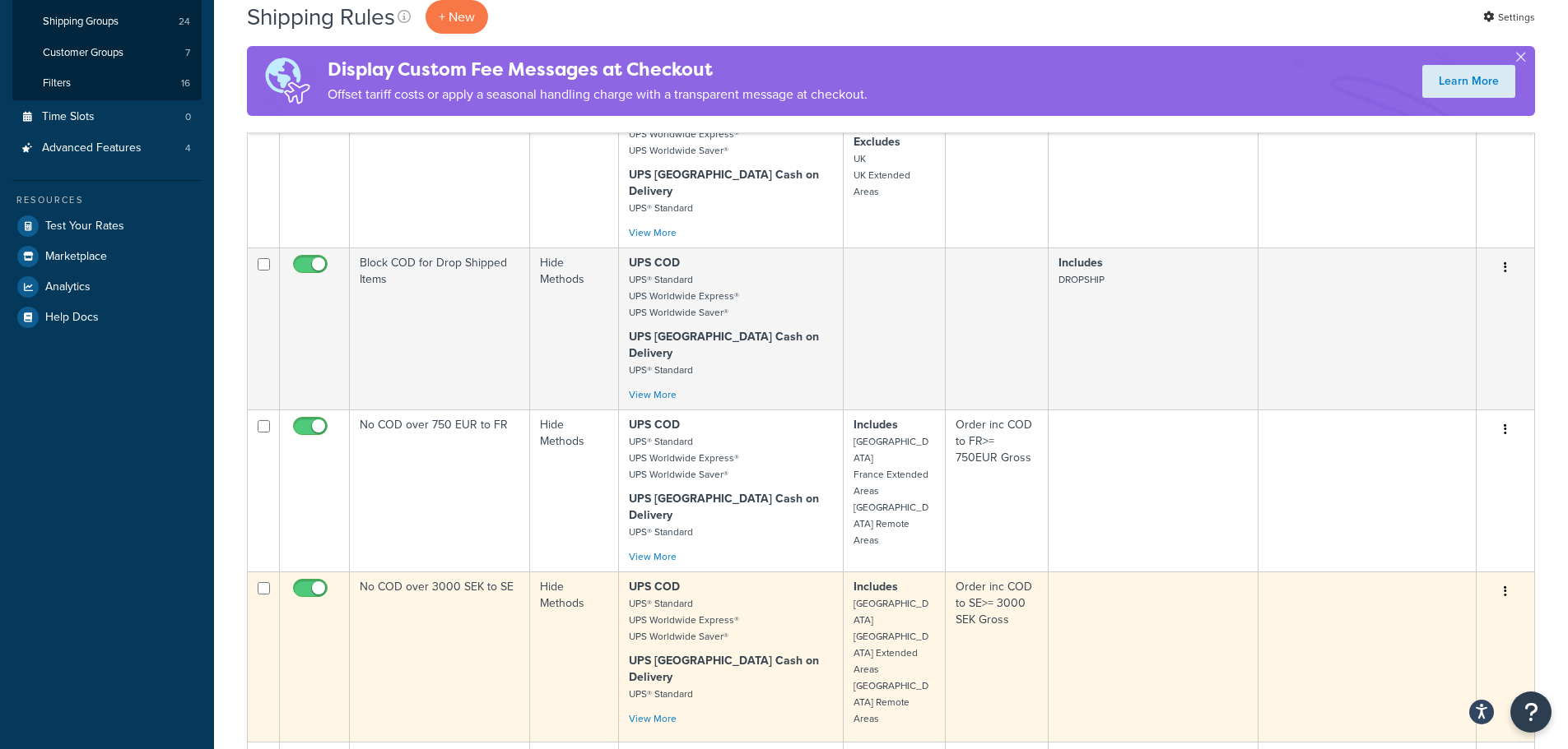
scroll to position [411, 0]
